Goal: Task Accomplishment & Management: Manage account settings

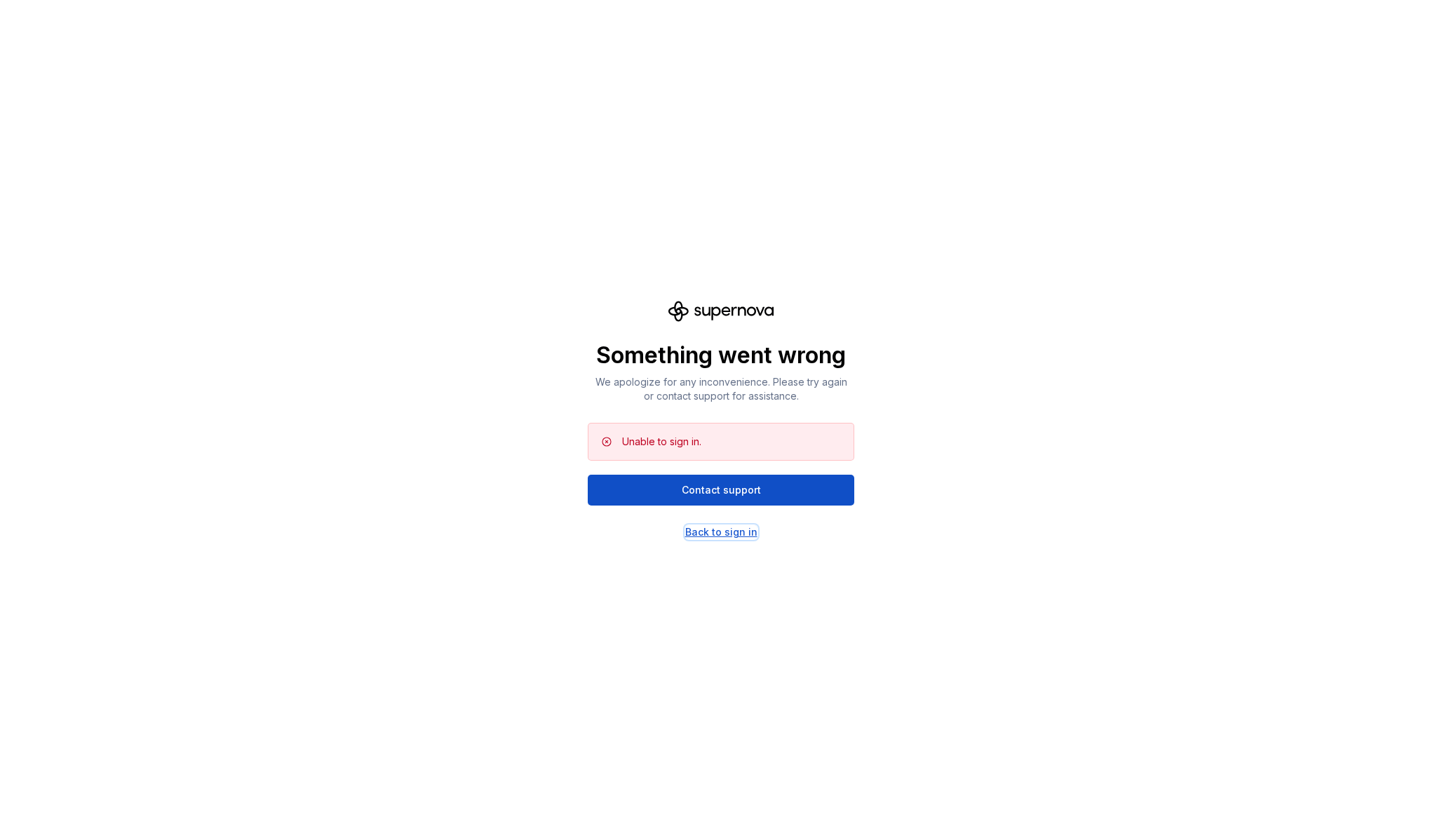
click at [720, 529] on div "Back to sign in" at bounding box center [721, 532] width 72 height 14
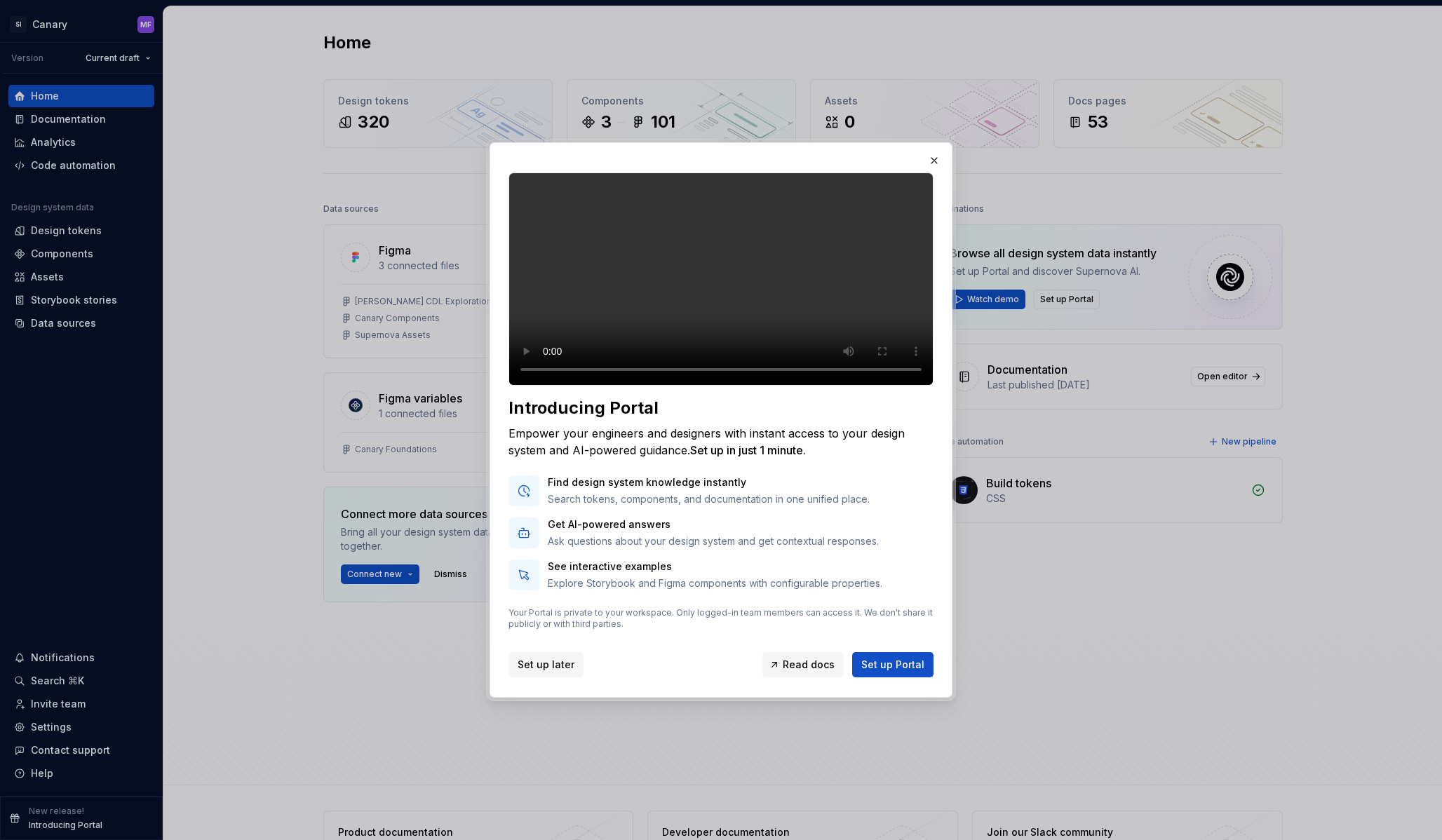
click at [554, 672] on span "Set up later" at bounding box center [545, 665] width 56 height 14
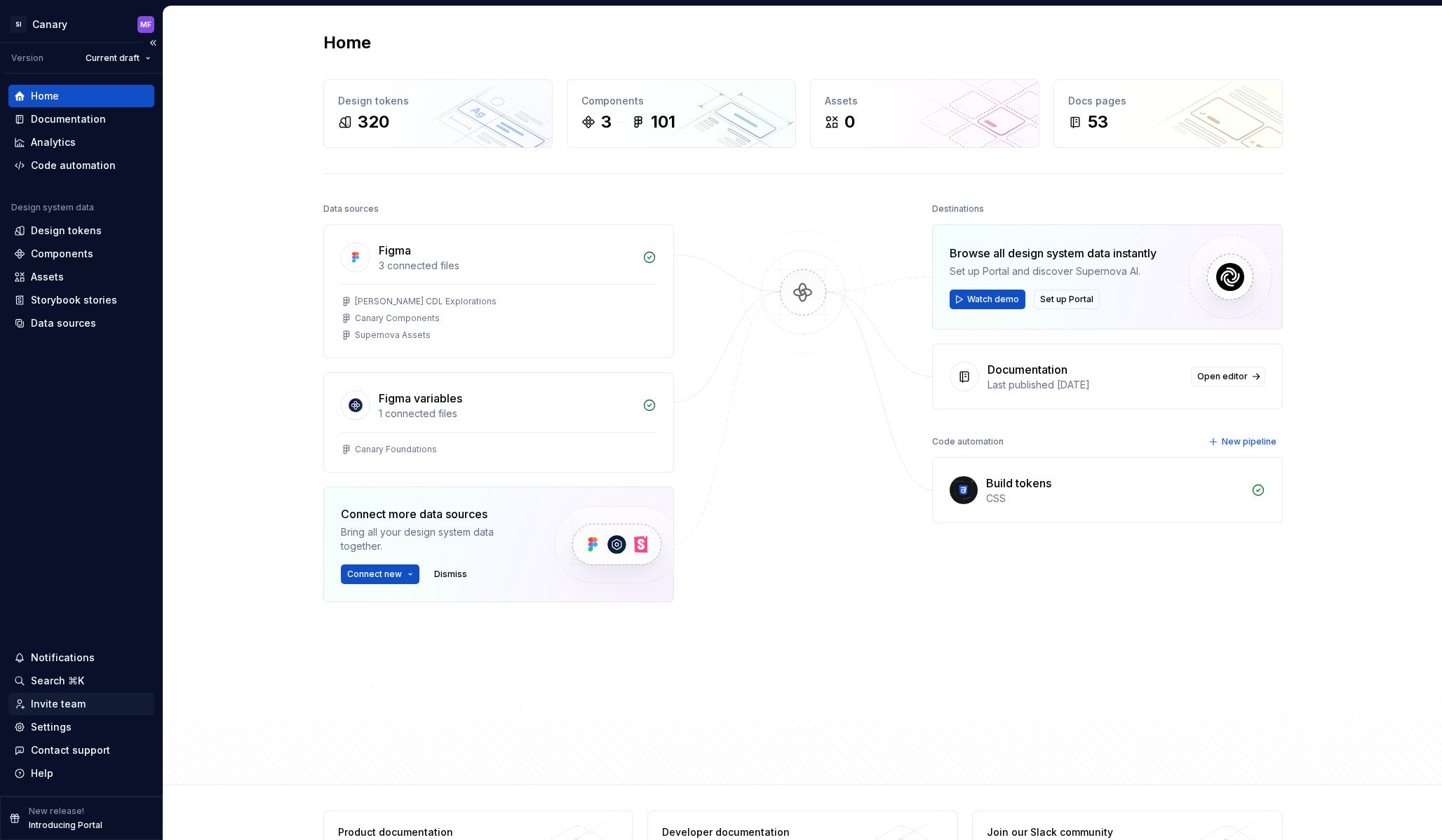
click at [46, 702] on div "Invite team" at bounding box center [58, 704] width 55 height 14
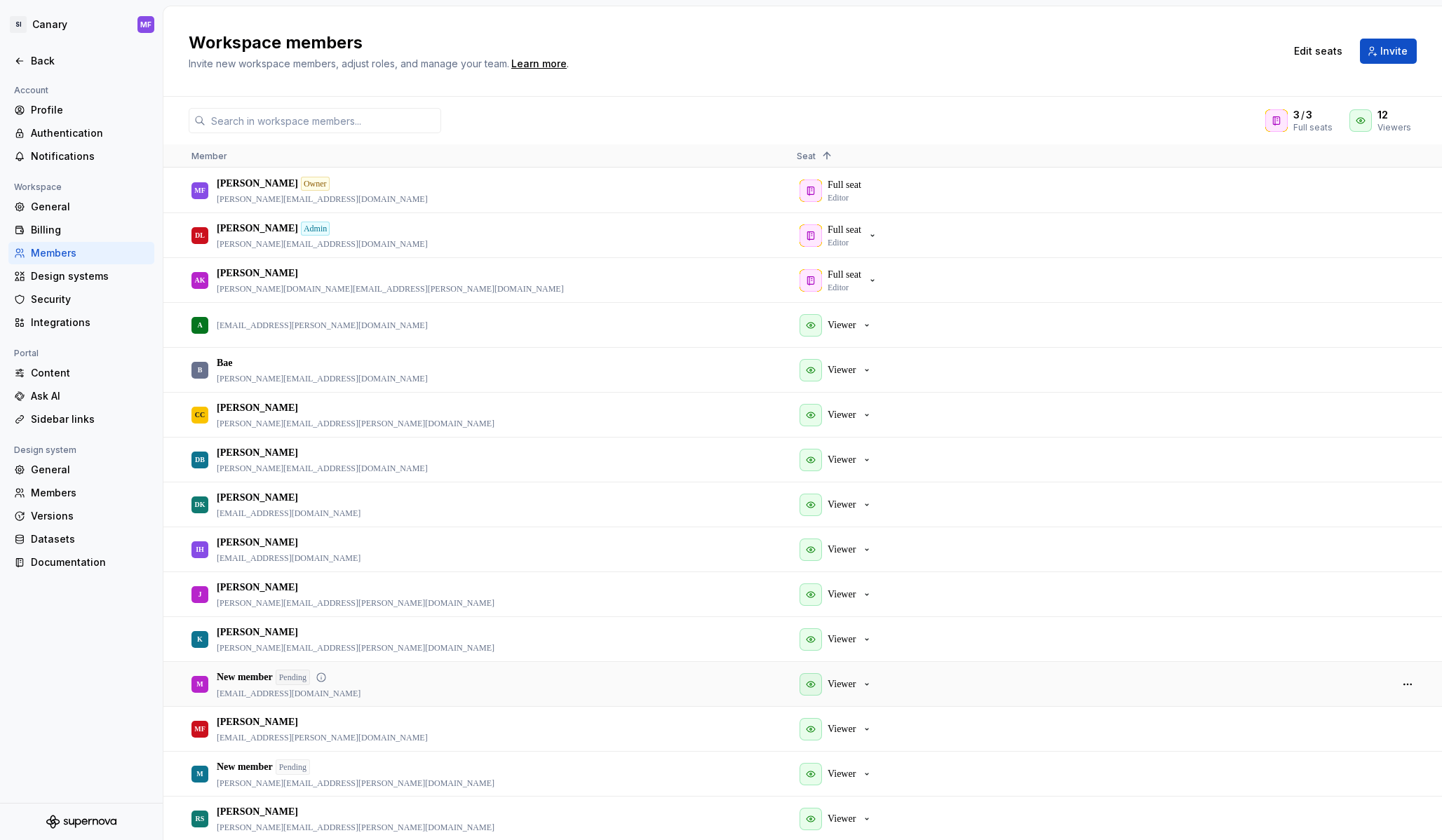
scroll to position [2, 0]
click at [57, 230] on div "Billing" at bounding box center [90, 230] width 118 height 14
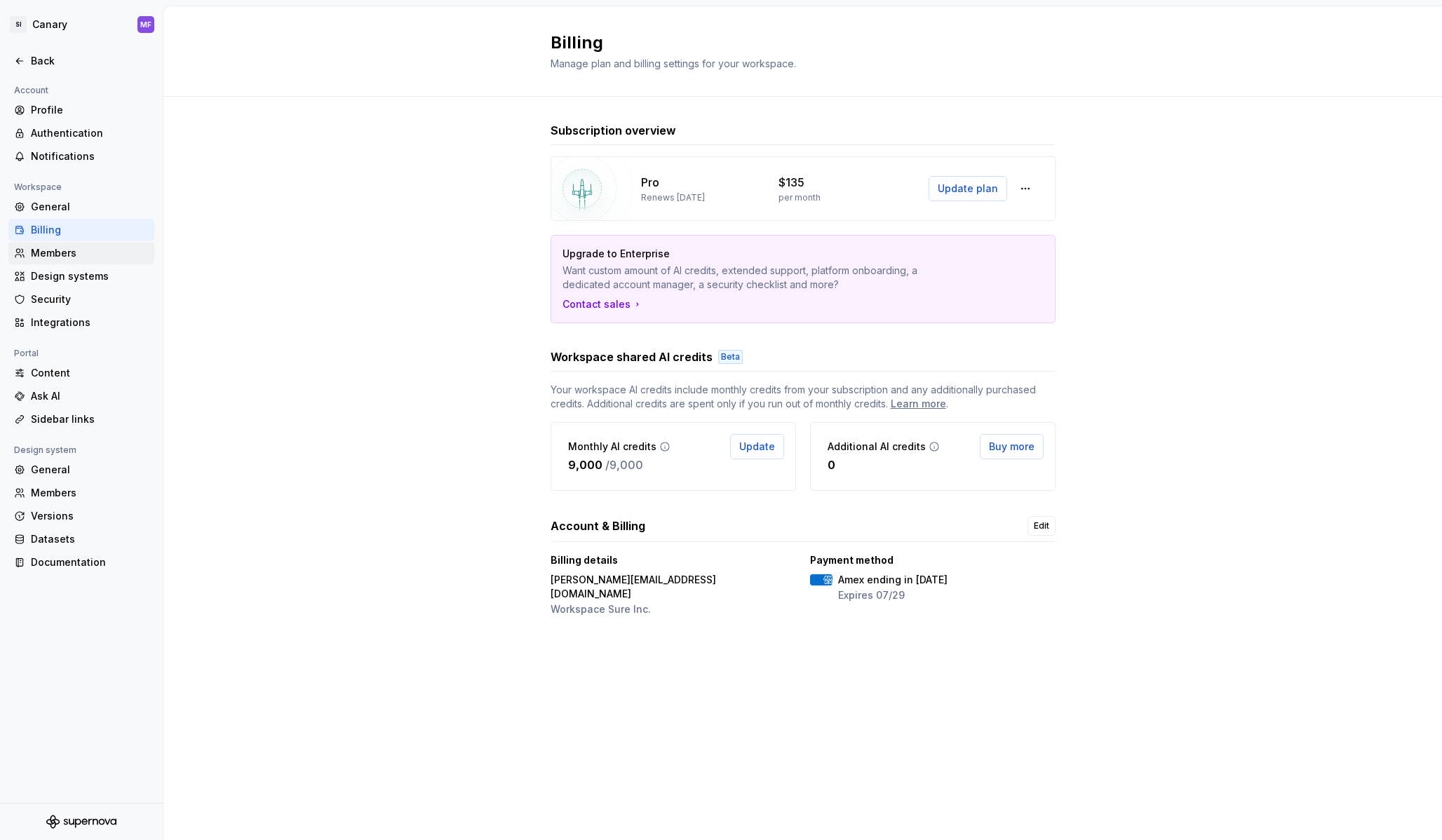
click at [53, 251] on div "Members" at bounding box center [90, 253] width 118 height 14
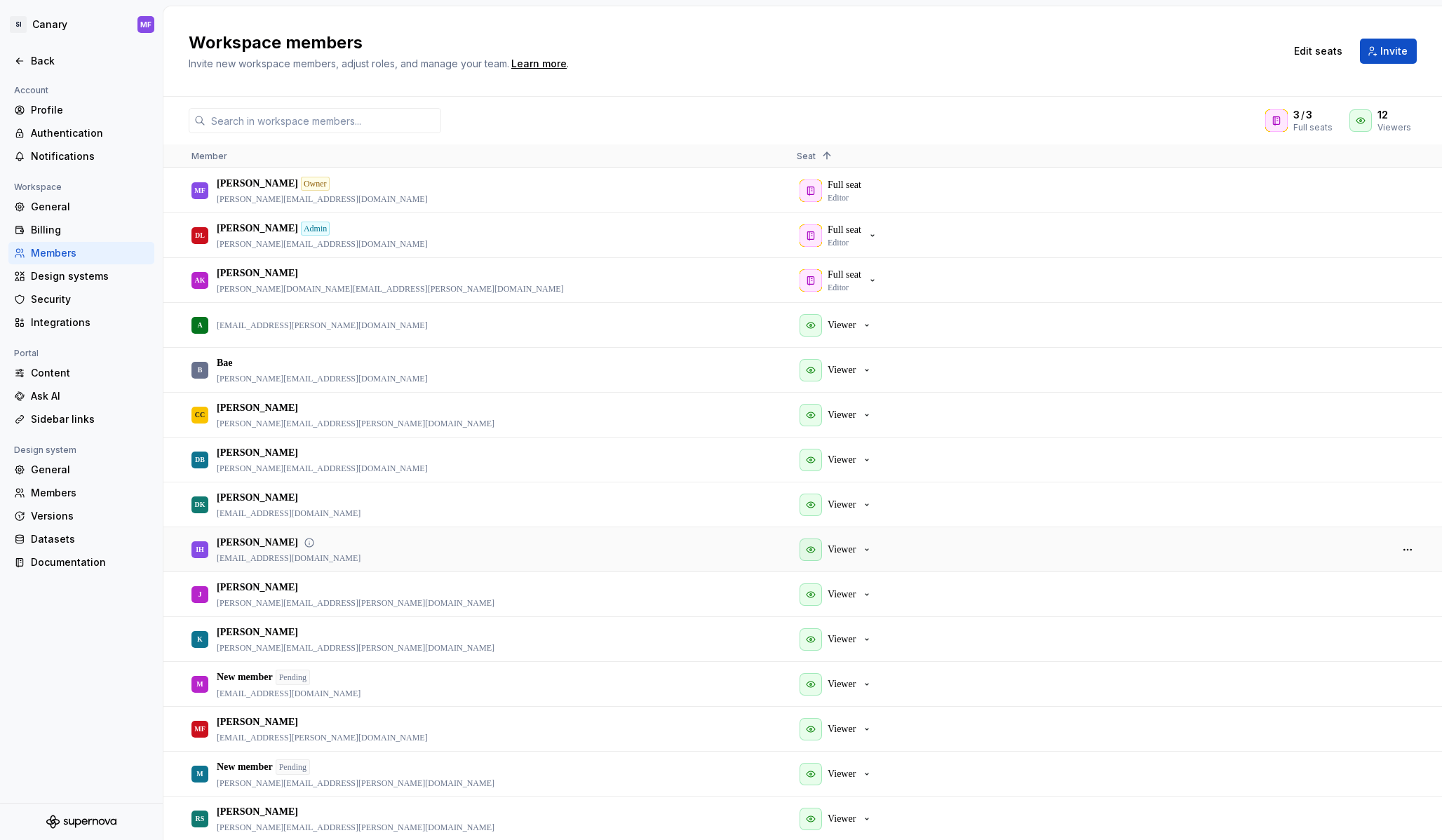
scroll to position [2, 0]
click at [353, 108] on input "text" at bounding box center [323, 120] width 235 height 25
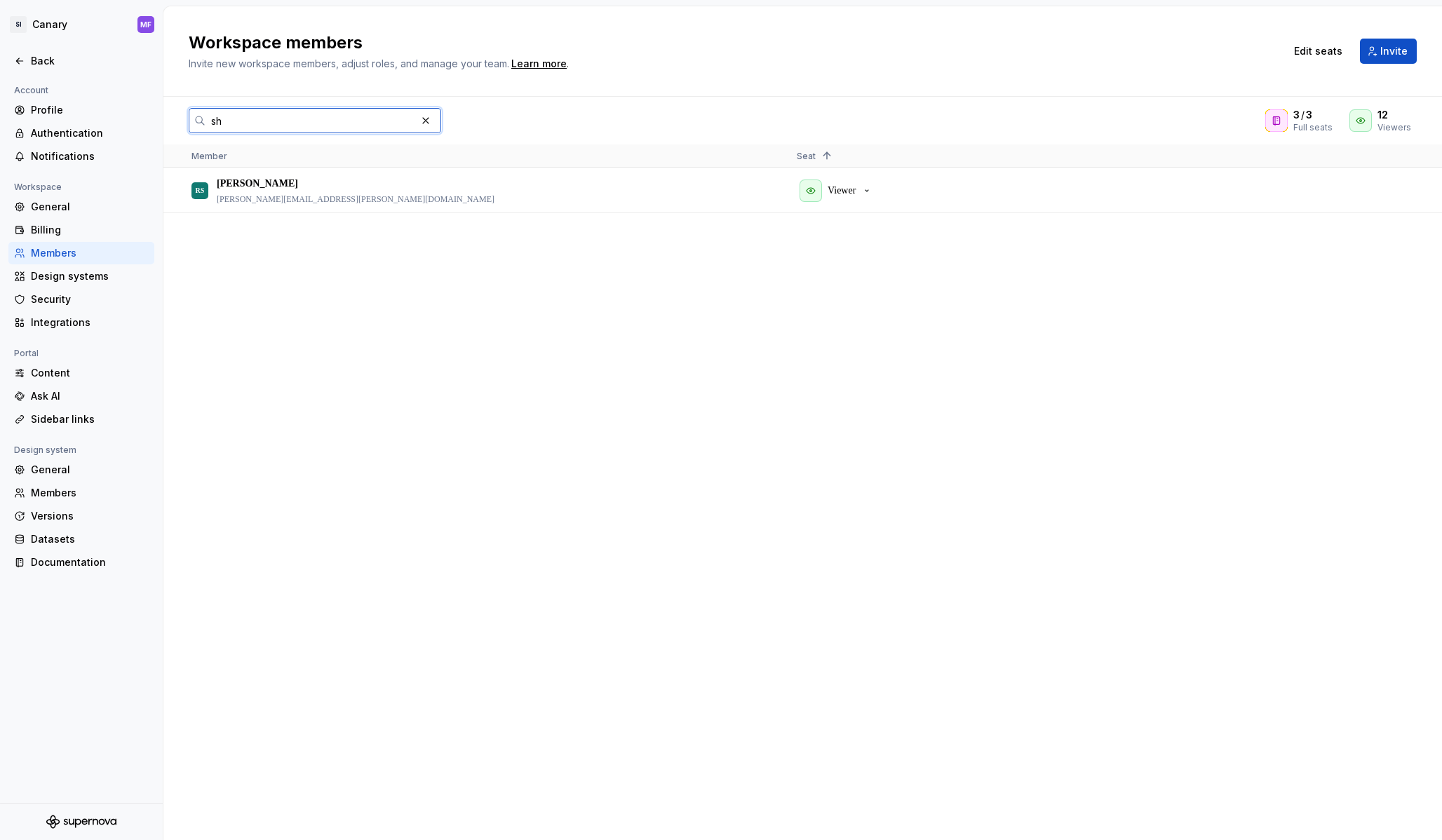
type input "s"
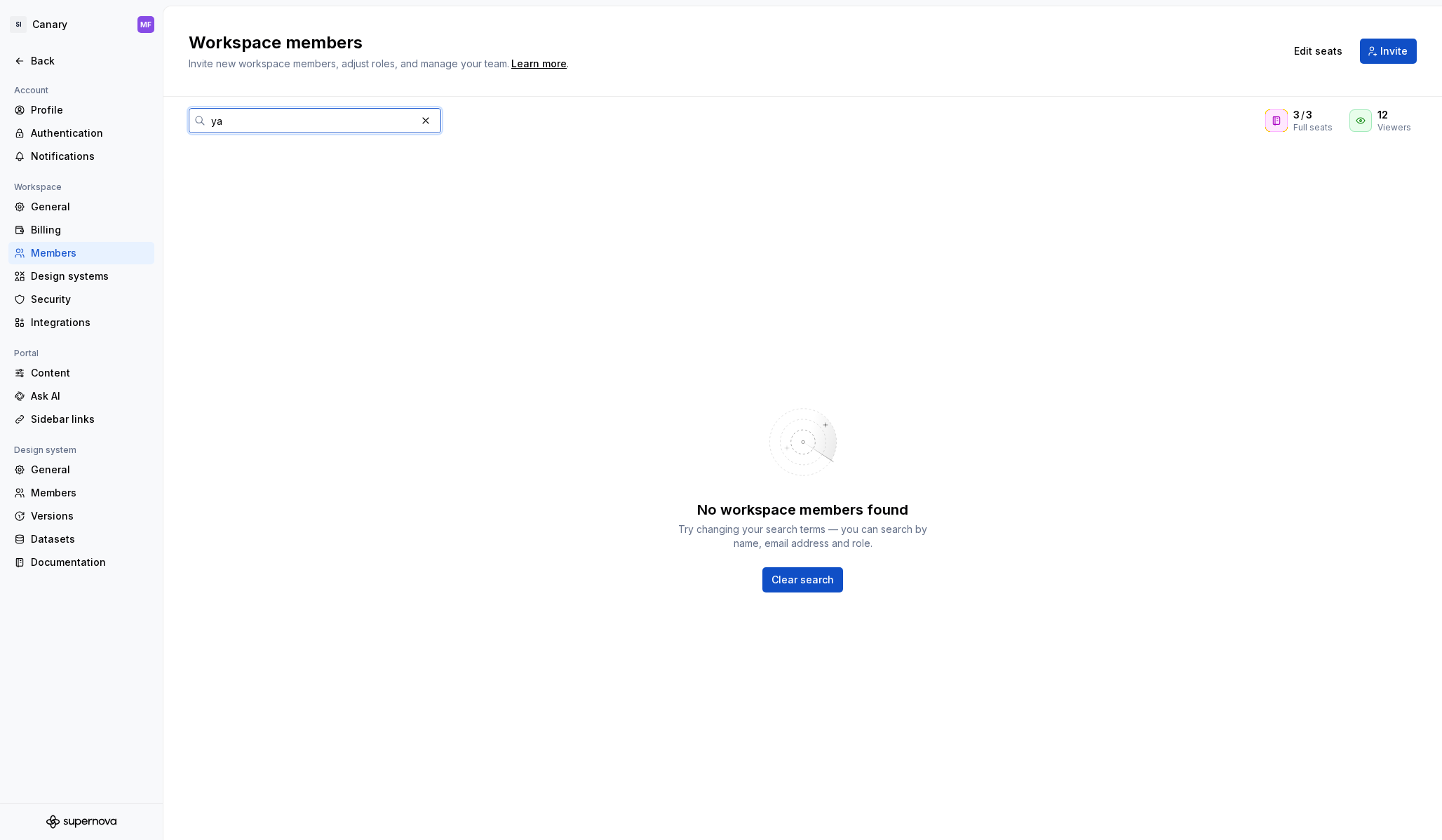
type input "y"
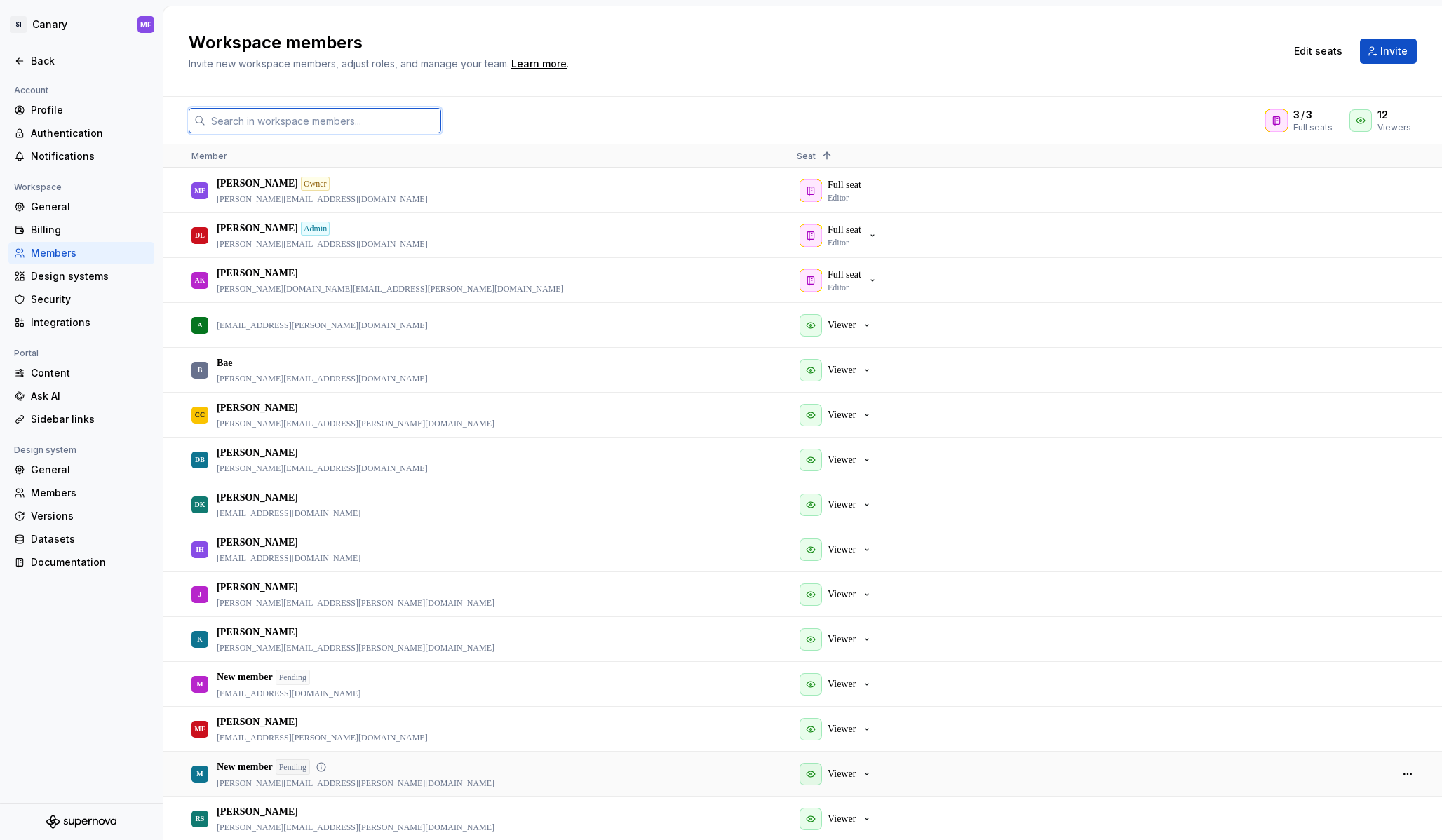
scroll to position [1, 0]
click at [59, 225] on div "Billing" at bounding box center [90, 230] width 118 height 14
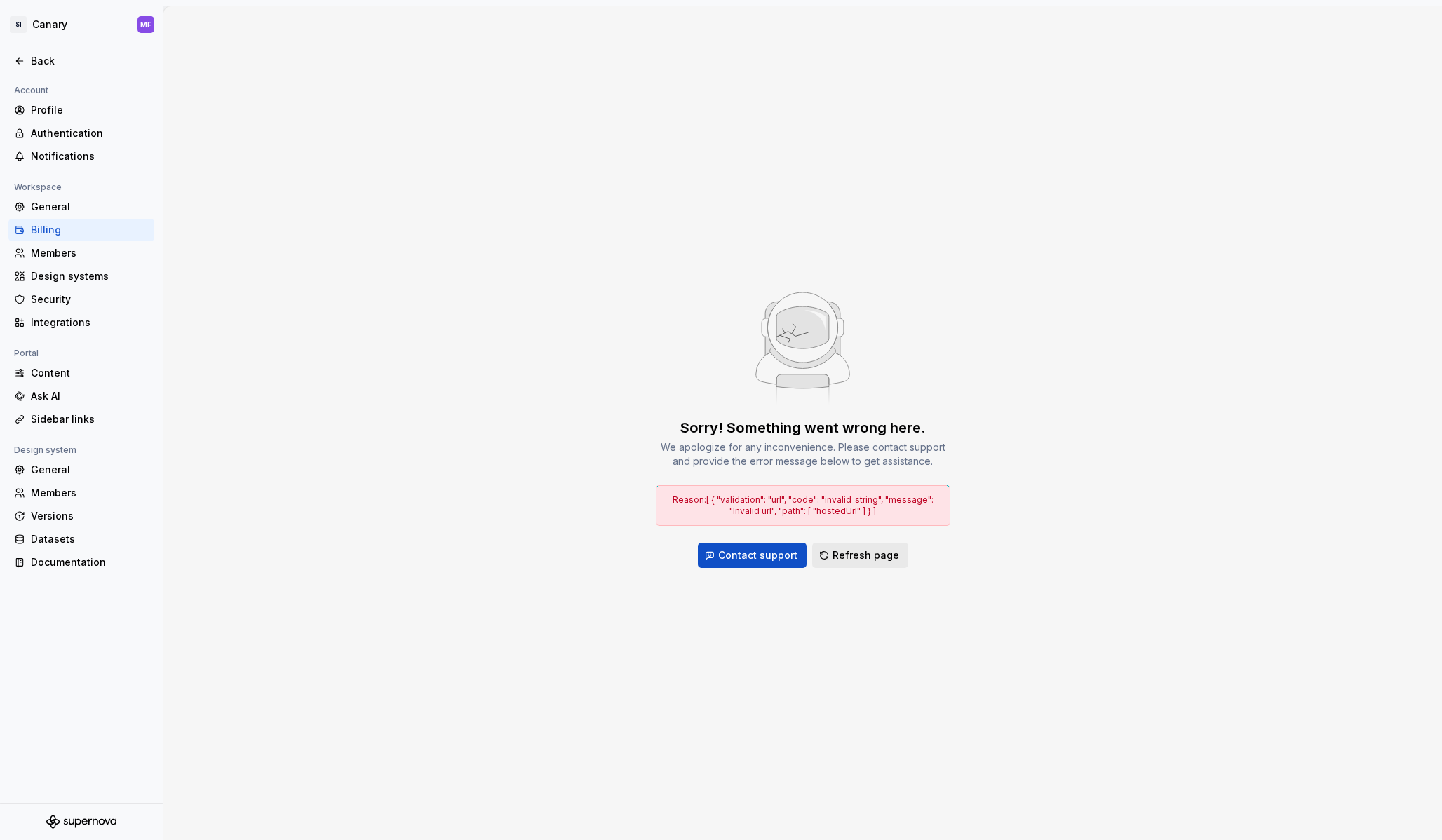
click at [859, 560] on span "Refresh page" at bounding box center [866, 555] width 67 height 14
click at [63, 206] on div "General" at bounding box center [90, 207] width 118 height 14
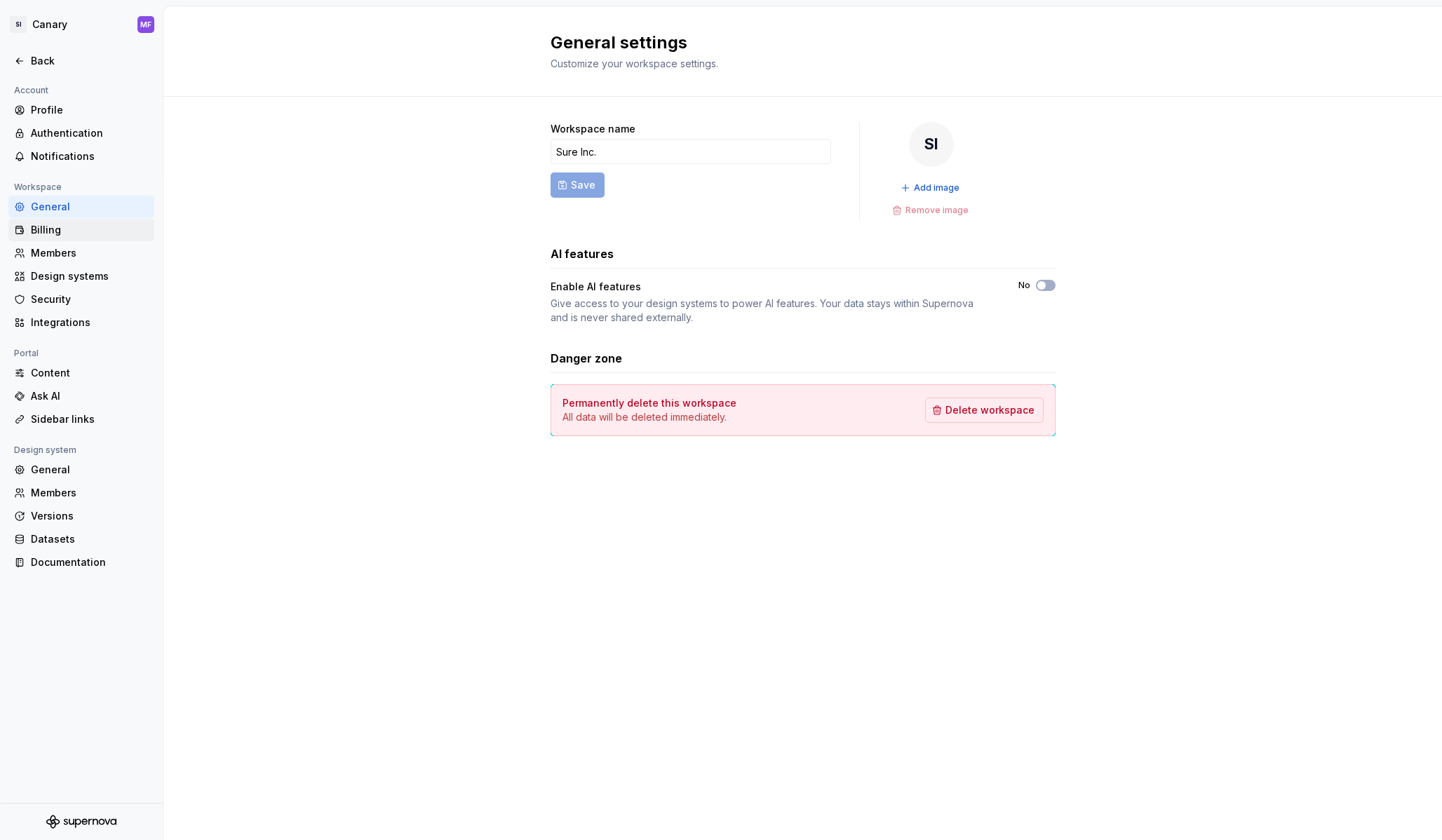
click at [49, 228] on div "Billing" at bounding box center [90, 230] width 118 height 14
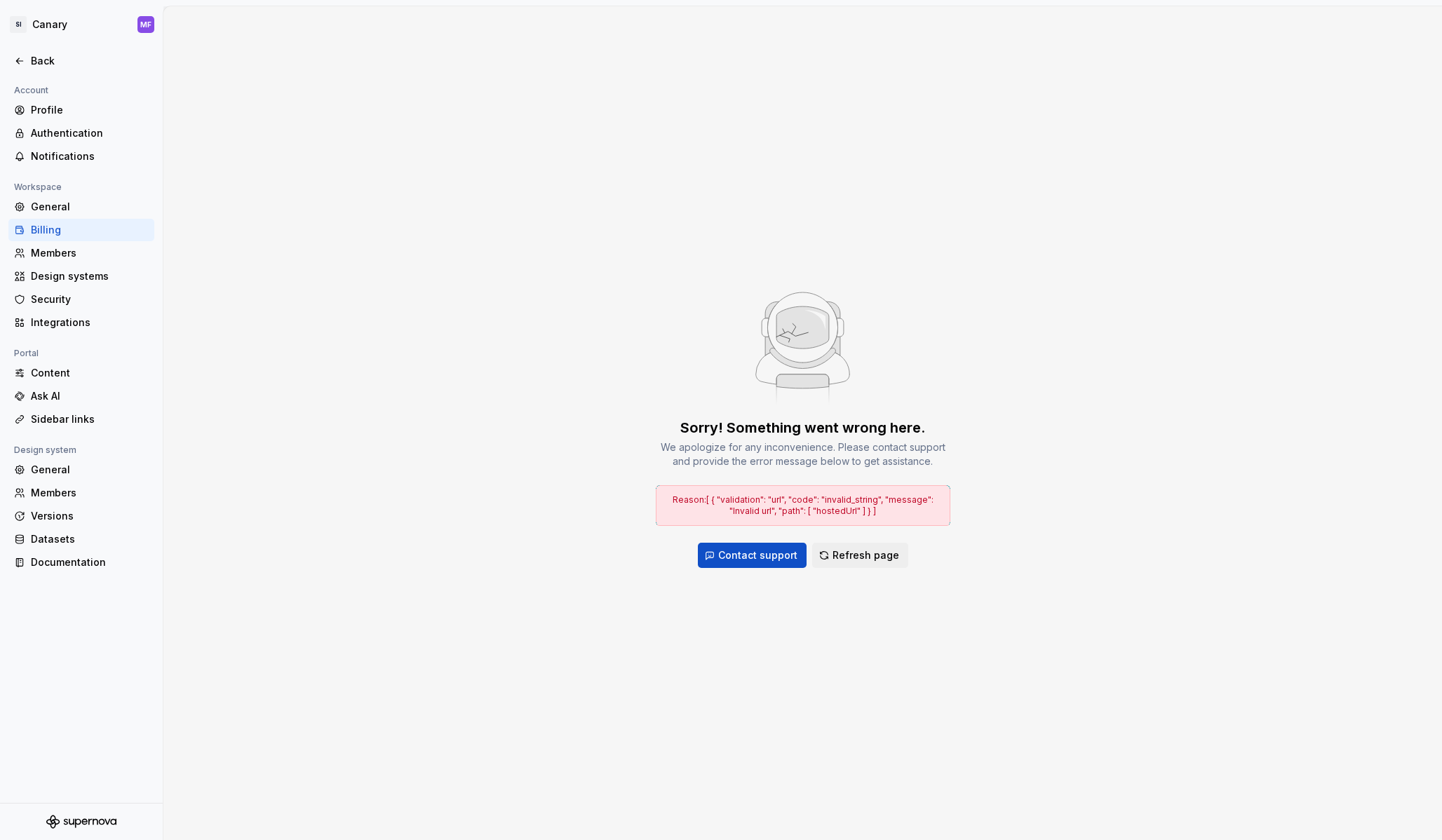
click at [49, 228] on div "Billing" at bounding box center [90, 230] width 118 height 14
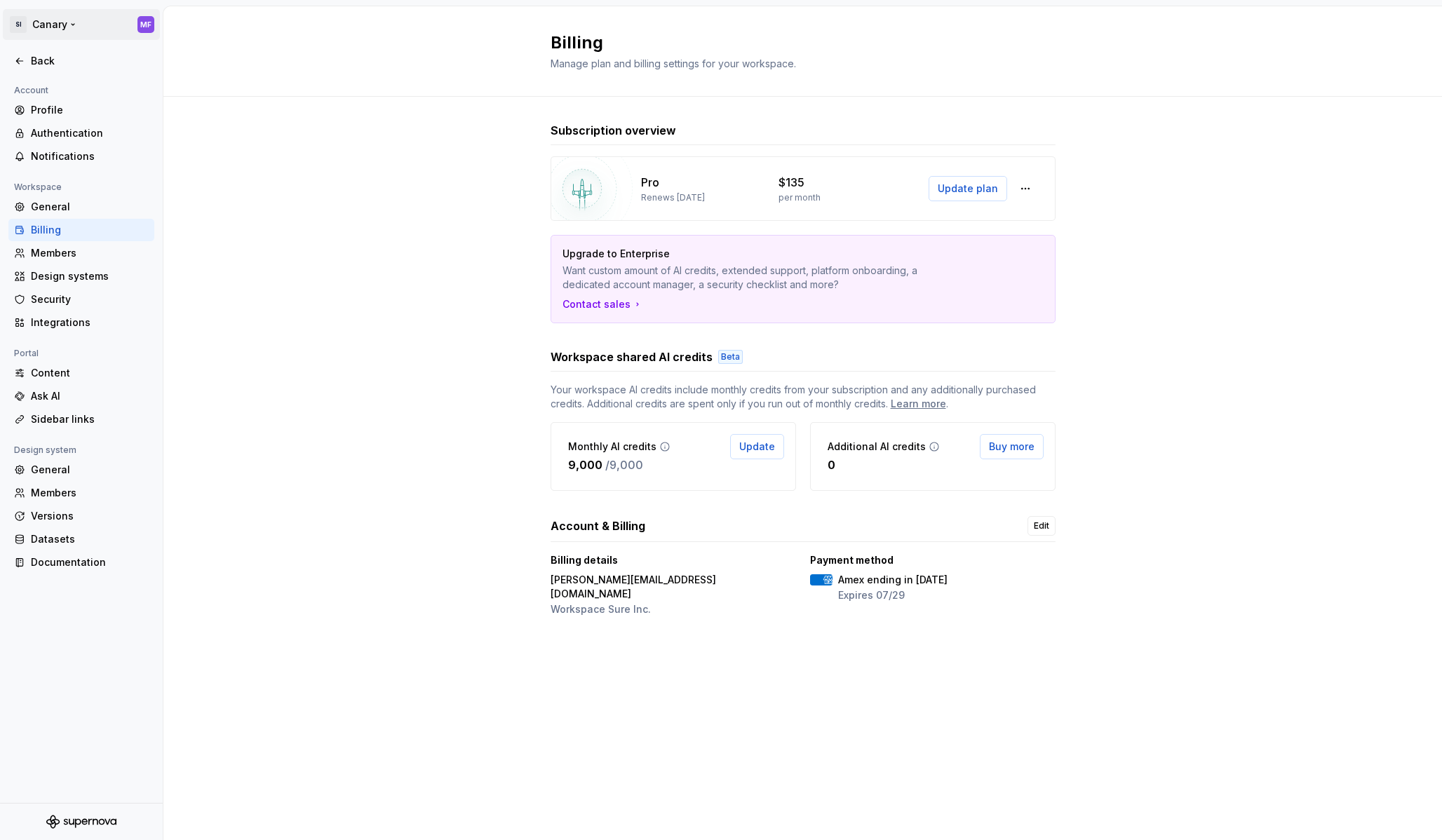
click at [46, 28] on html "SI Canary MF Back Account Profile Authentication Notifications Workspace Genera…" at bounding box center [721, 420] width 1442 height 840
click at [85, 65] on div "Sure Inc." at bounding box center [106, 69] width 119 height 14
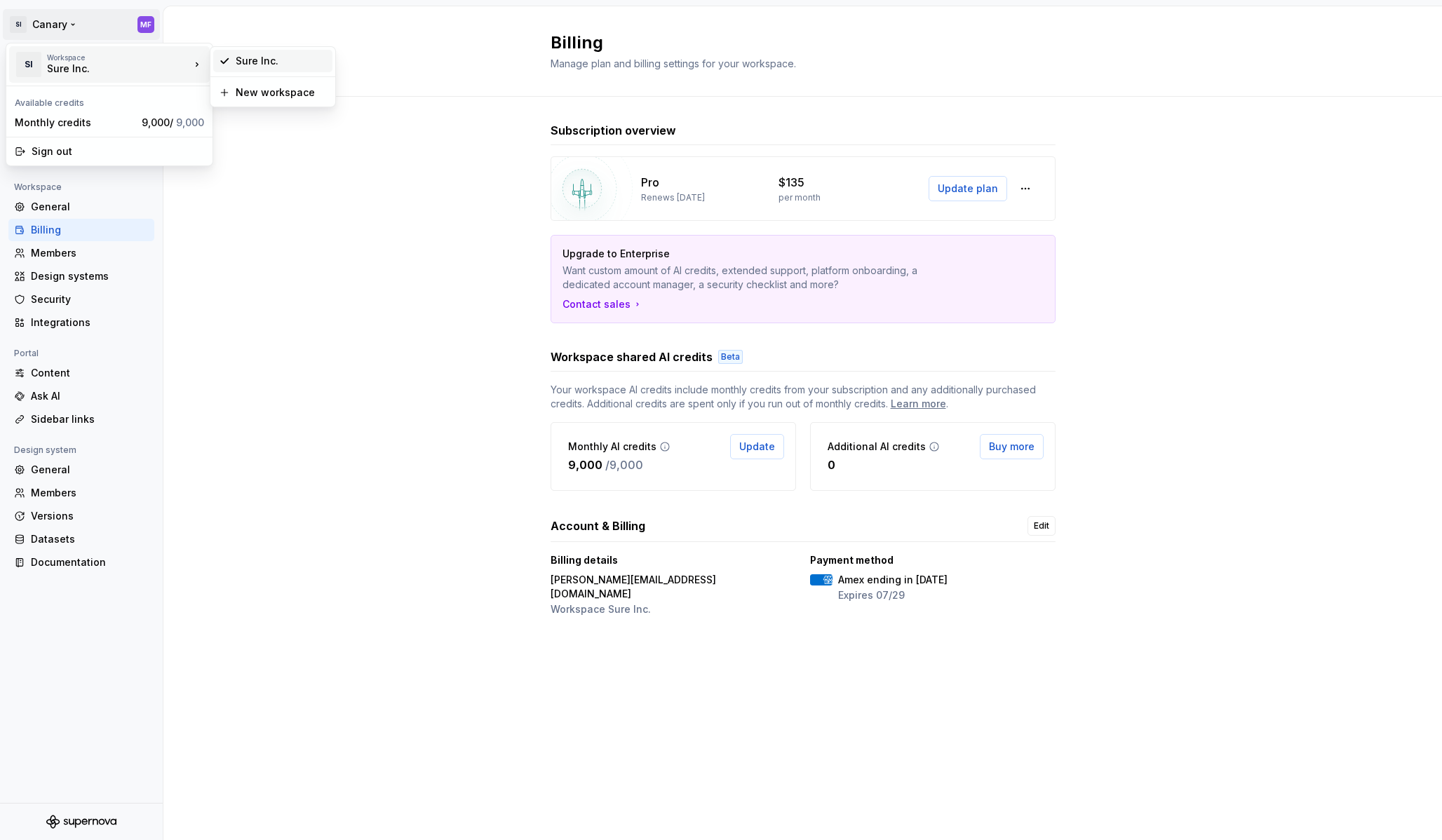
click at [295, 62] on div "Sure Inc." at bounding box center [280, 61] width 91 height 14
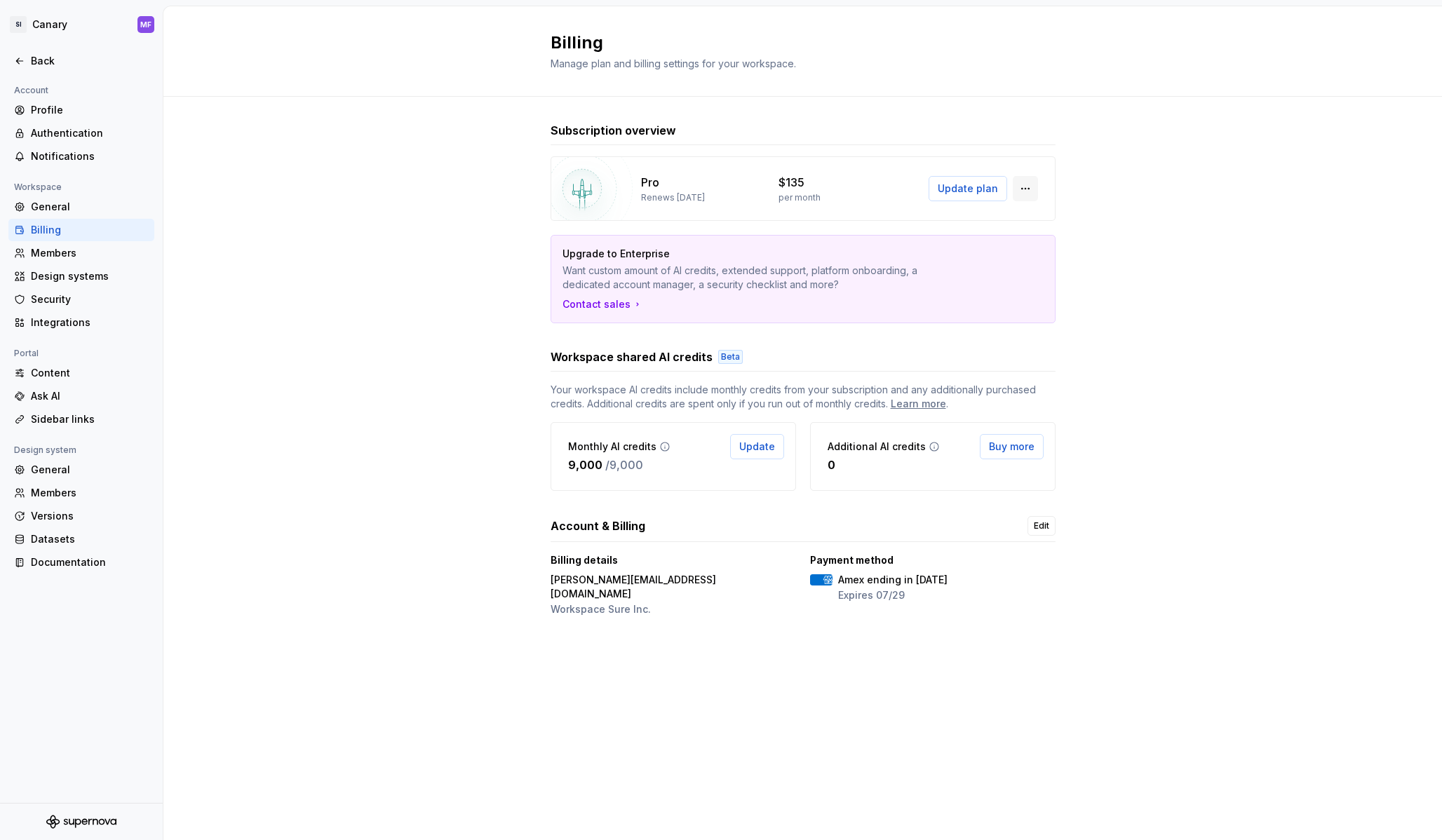
click at [1024, 187] on button "button" at bounding box center [1024, 188] width 25 height 25
click at [1110, 314] on div "Subscription overview Pro Renews October 30, 2025 $135 per month Update plan Up…" at bounding box center [802, 384] width 1279 height 575
click at [888, 604] on div "Amex ending in 2035 Expires 07/29" at bounding box center [879, 587] width 137 height 35
click at [69, 257] on div "Members" at bounding box center [90, 253] width 118 height 14
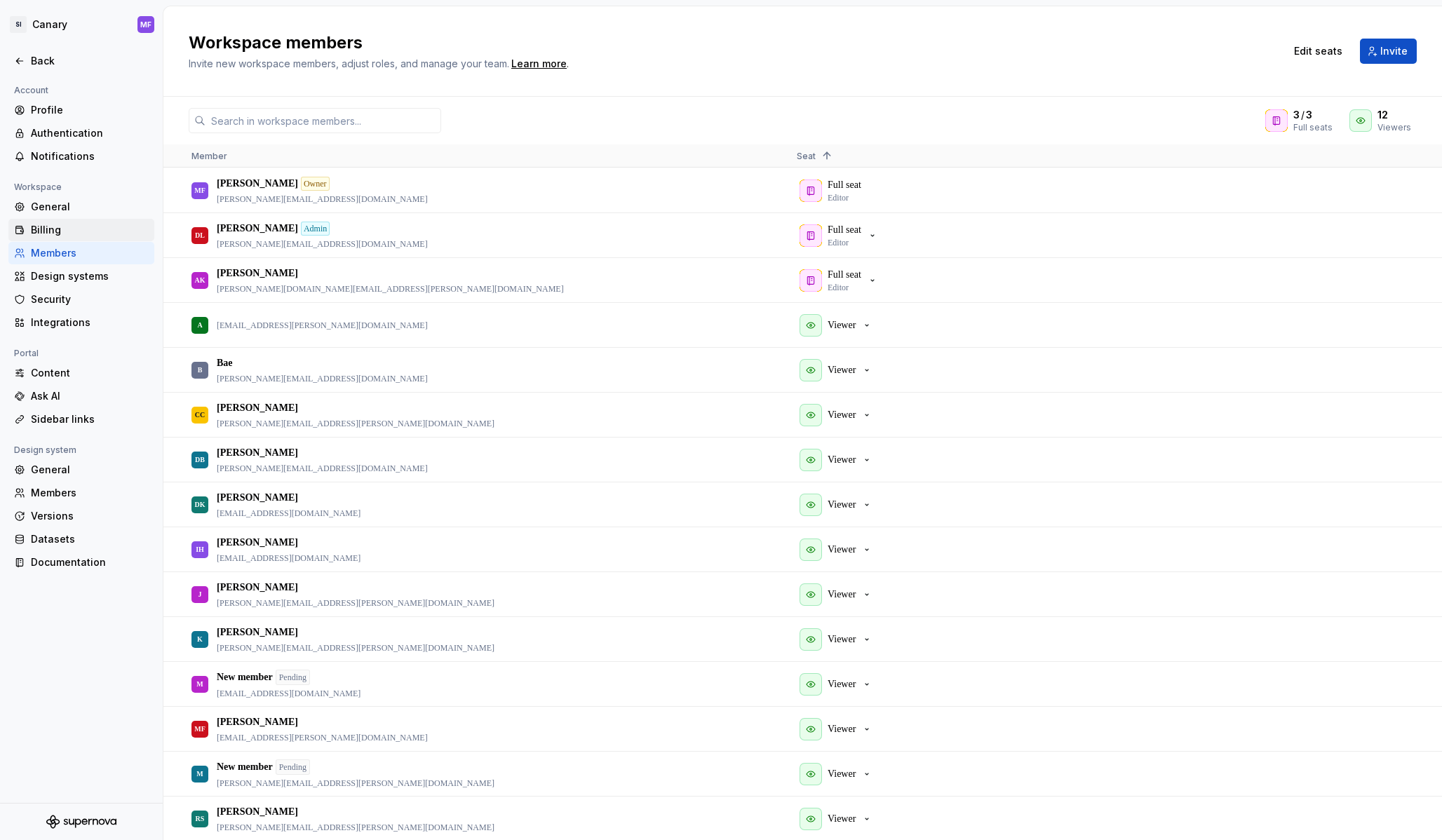
click at [56, 224] on div "Billing" at bounding box center [90, 230] width 118 height 14
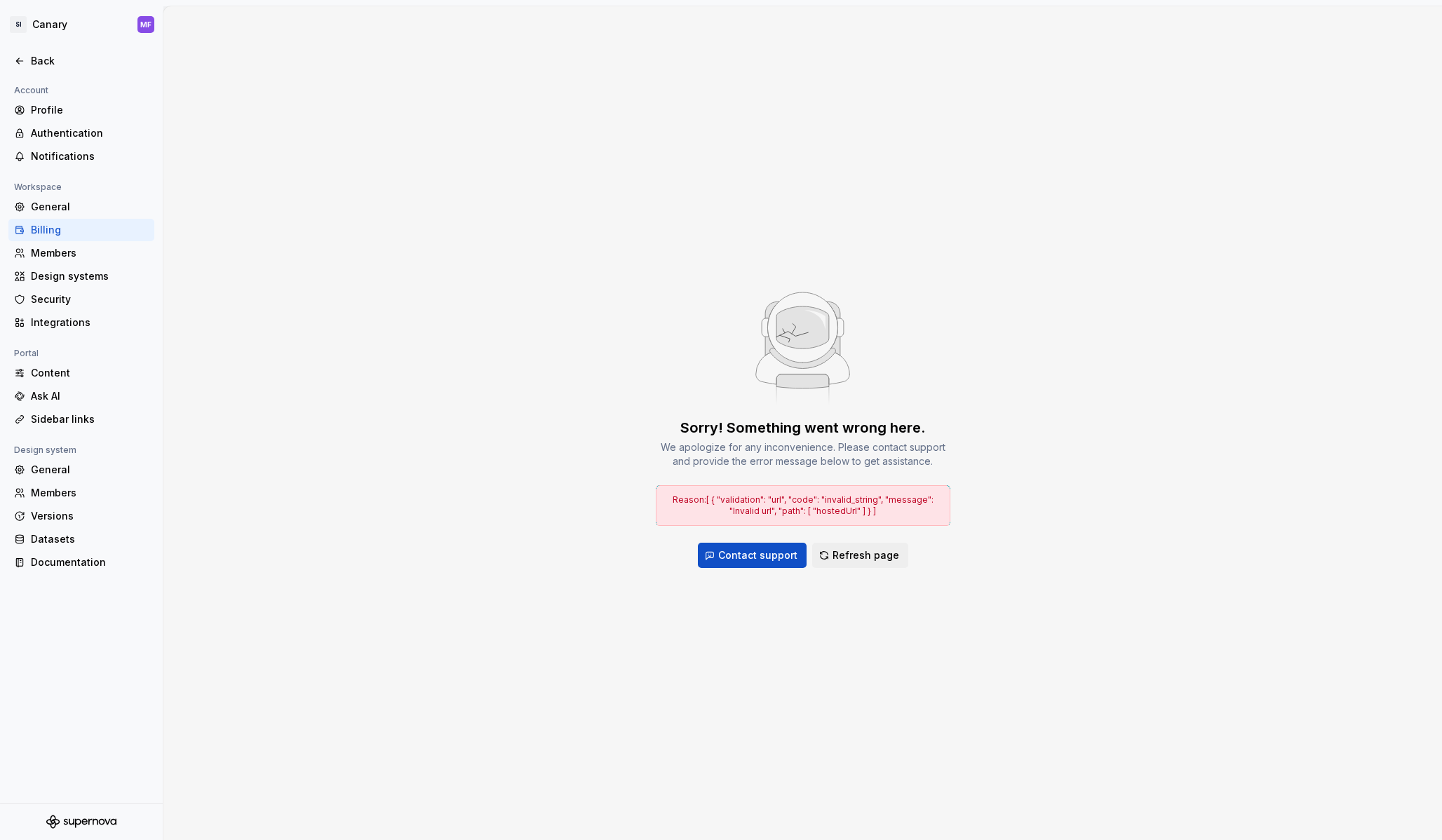
click at [56, 224] on div "Billing" at bounding box center [90, 230] width 118 height 14
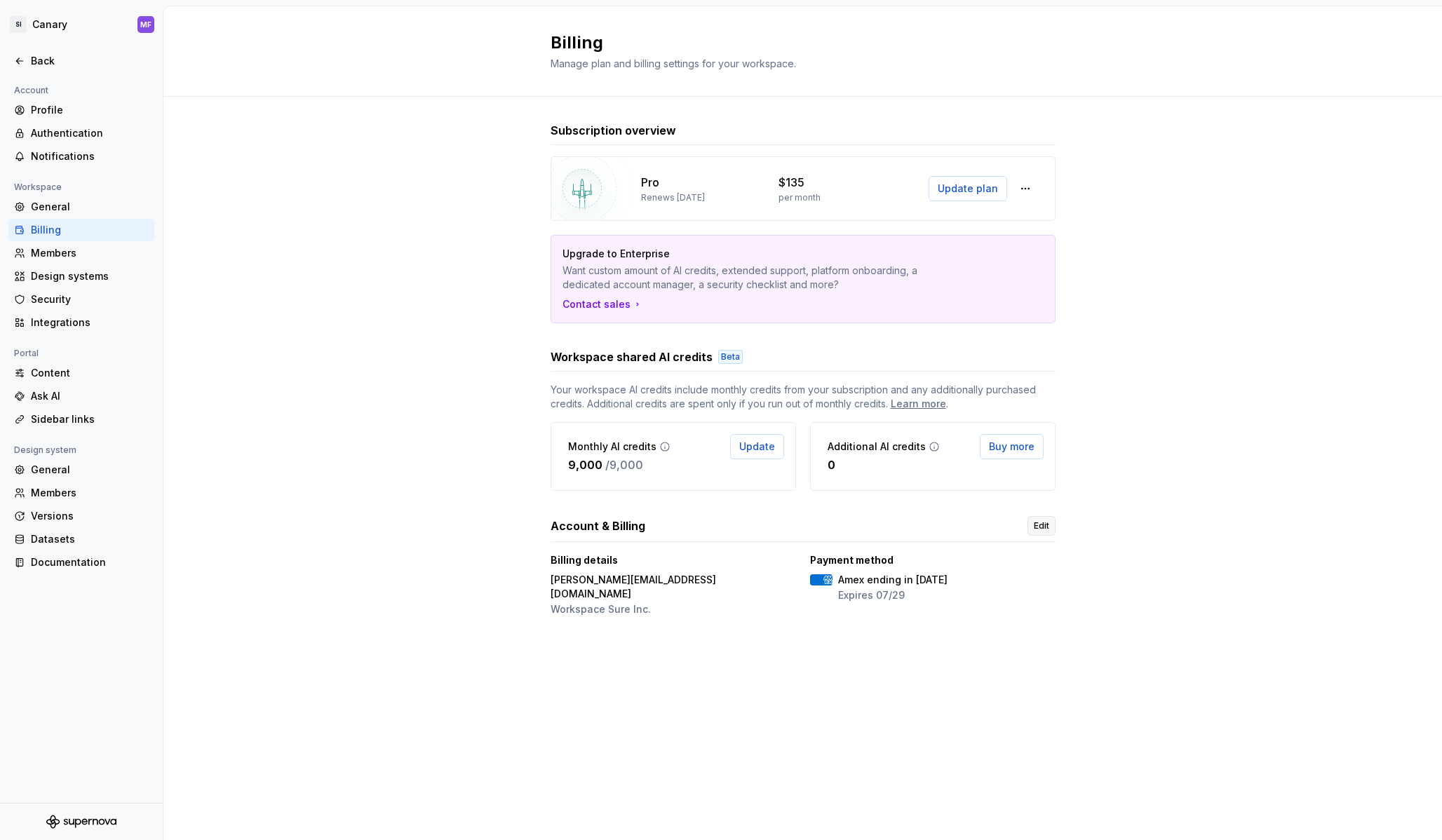
click at [1037, 527] on span "Edit" at bounding box center [1042, 525] width 16 height 11
